Goal: Transaction & Acquisition: Subscribe to service/newsletter

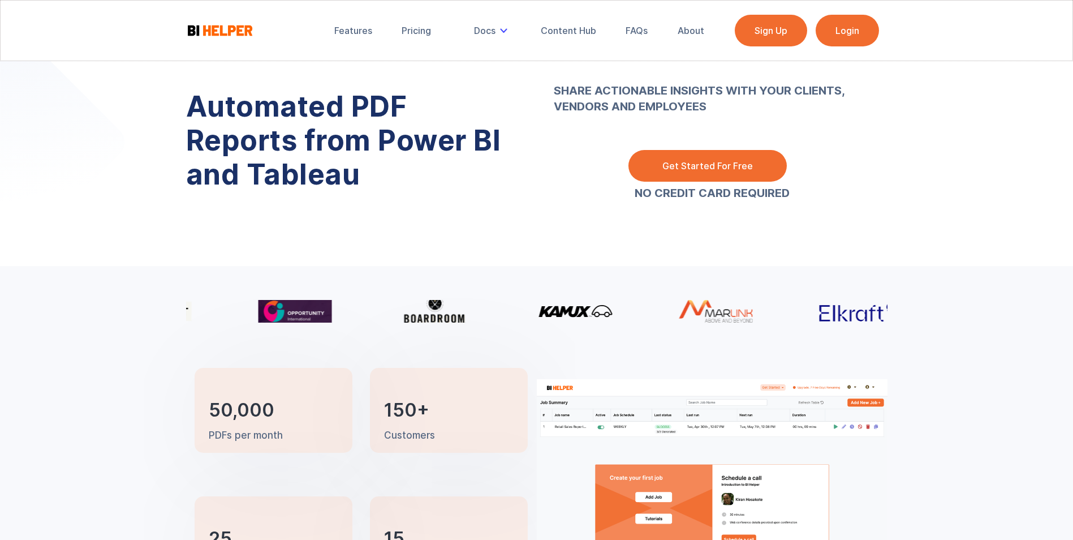
click at [848, 28] on link "Login" at bounding box center [847, 31] width 63 height 32
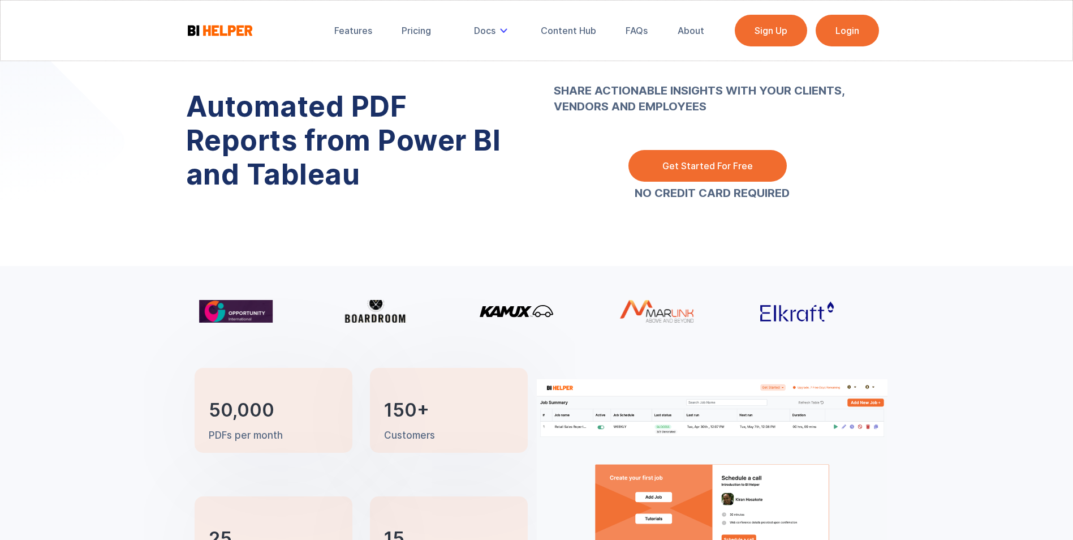
click at [747, 160] on link "Get Started For Free" at bounding box center [708, 166] width 158 height 32
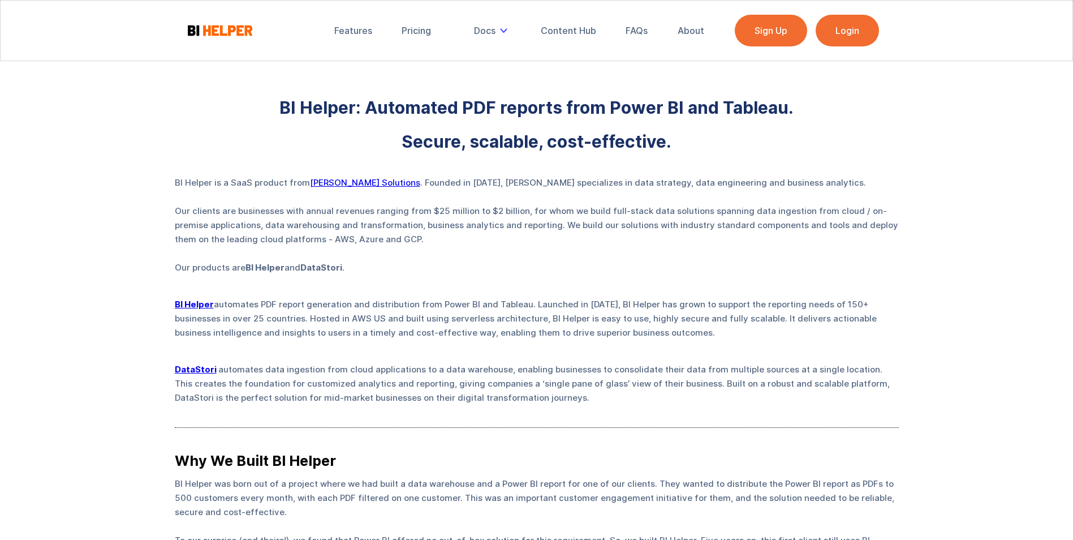
click at [831, 32] on link "Login" at bounding box center [847, 31] width 63 height 32
